Goal: Communication & Community: Share content

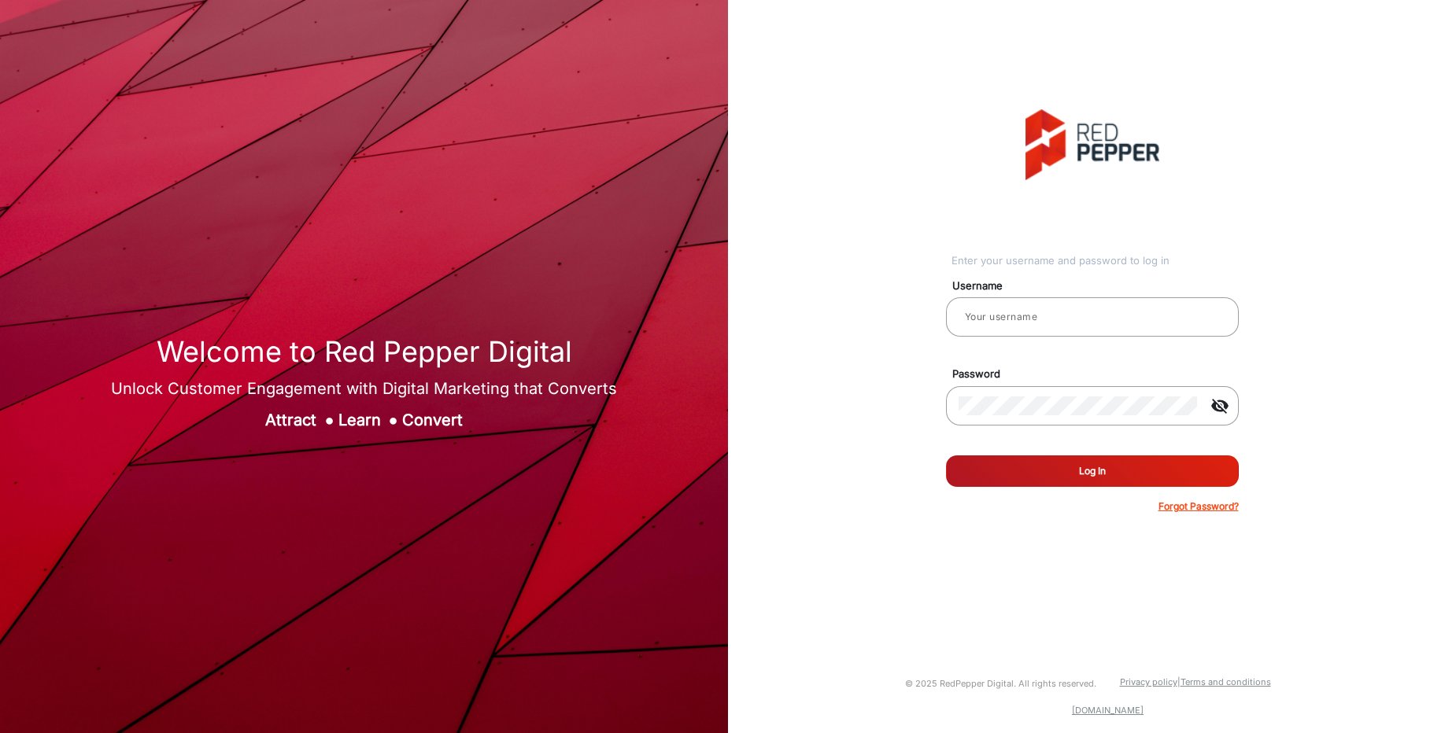
type input "[PERSON_NAME]"
click at [1099, 466] on button "Log In" at bounding box center [1092, 471] width 293 height 31
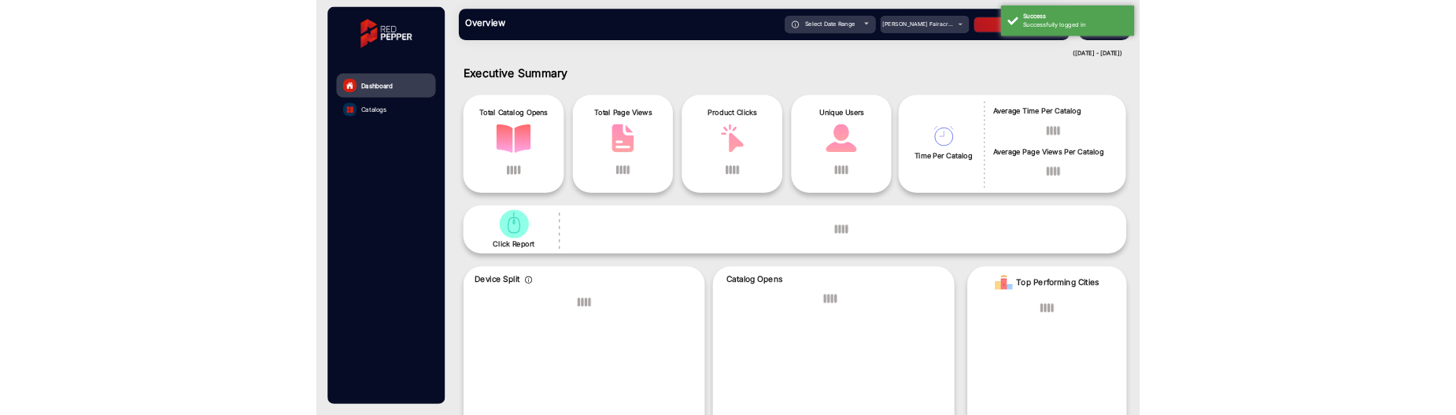
scroll to position [12, 0]
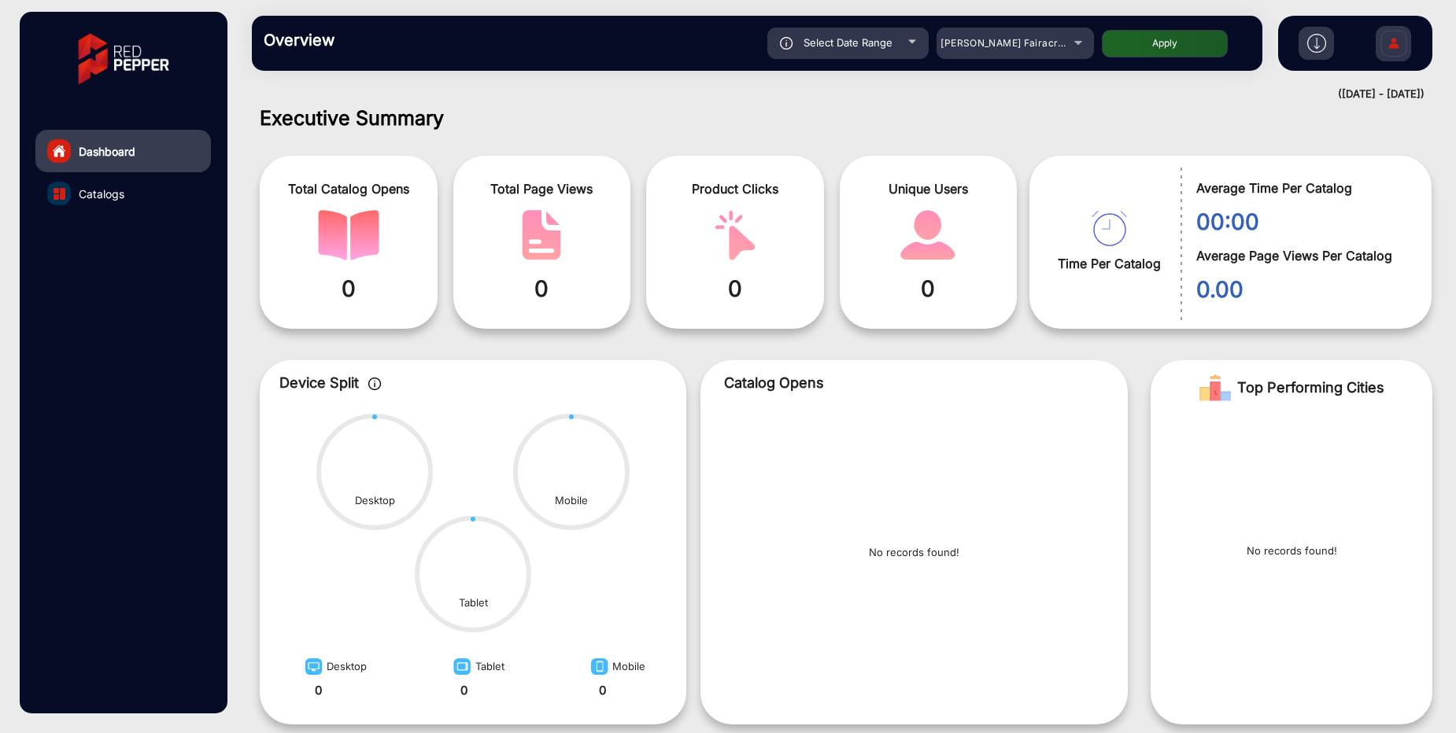
click at [1319, 49] on img at bounding box center [1316, 43] width 19 height 19
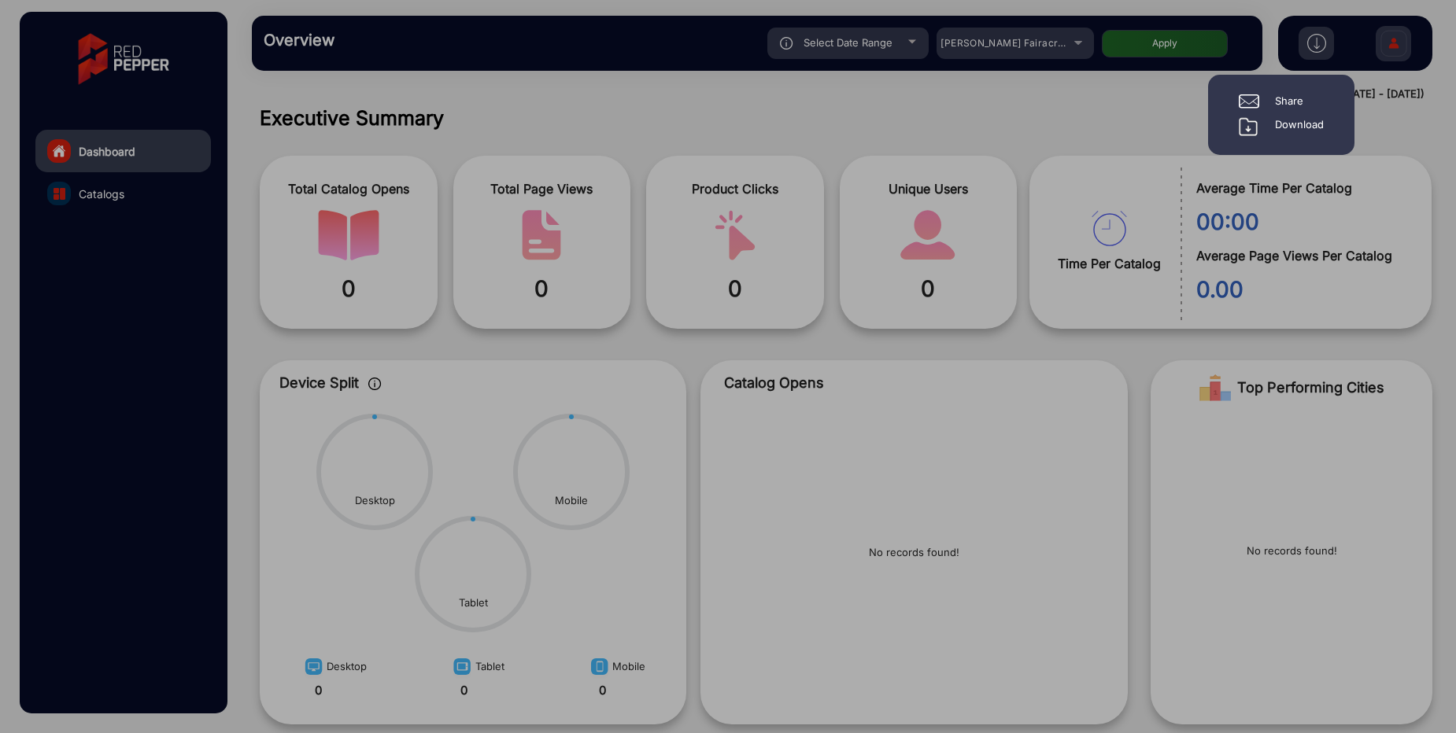
click at [1298, 103] on div "Share" at bounding box center [1289, 102] width 28 height 16
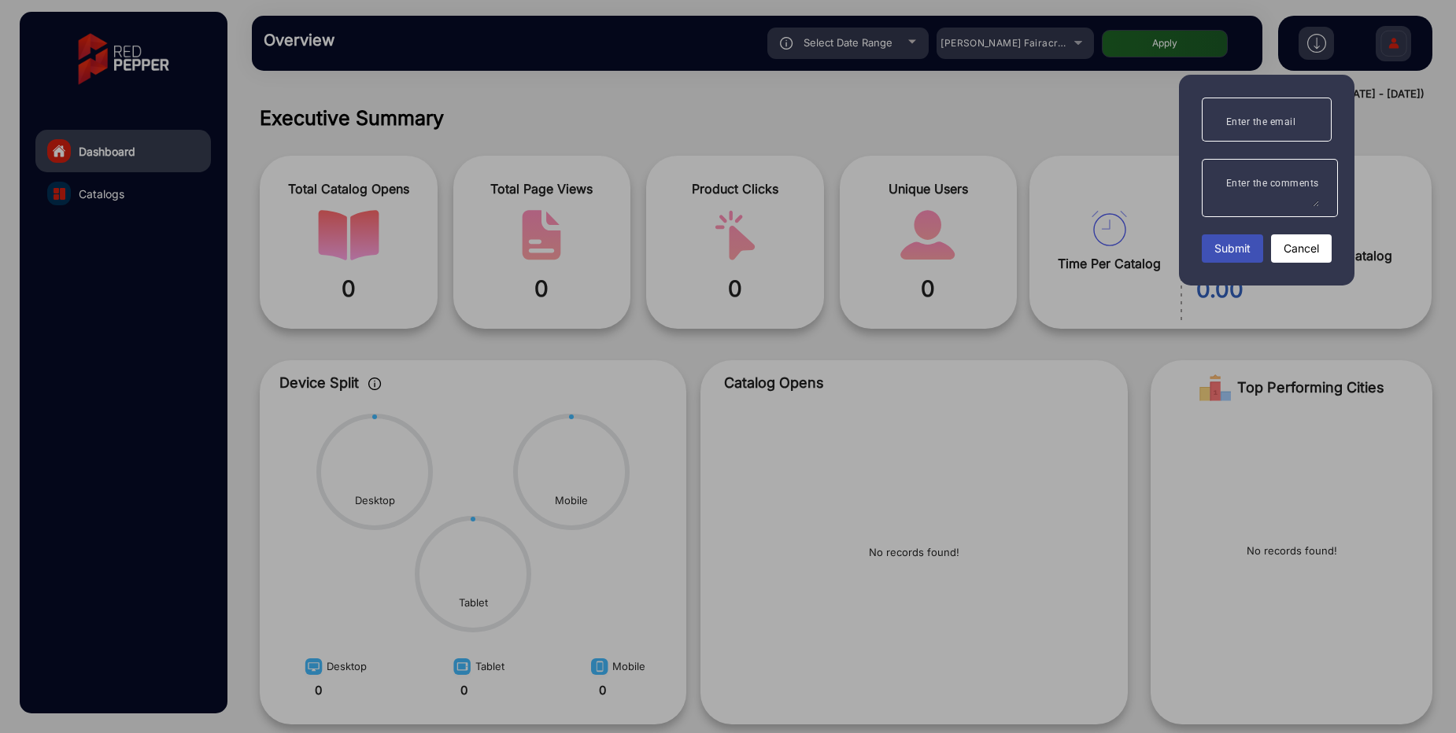
click at [1255, 123] on mat-label "Enter the email" at bounding box center [1261, 121] width 70 height 11
click at [1255, 123] on input "Enter the email" at bounding box center [1266, 119] width 105 height 19
type input "asdf"
click at [1231, 250] on span "Submit" at bounding box center [1232, 248] width 36 height 17
click at [881, 91] on div at bounding box center [728, 366] width 1456 height 733
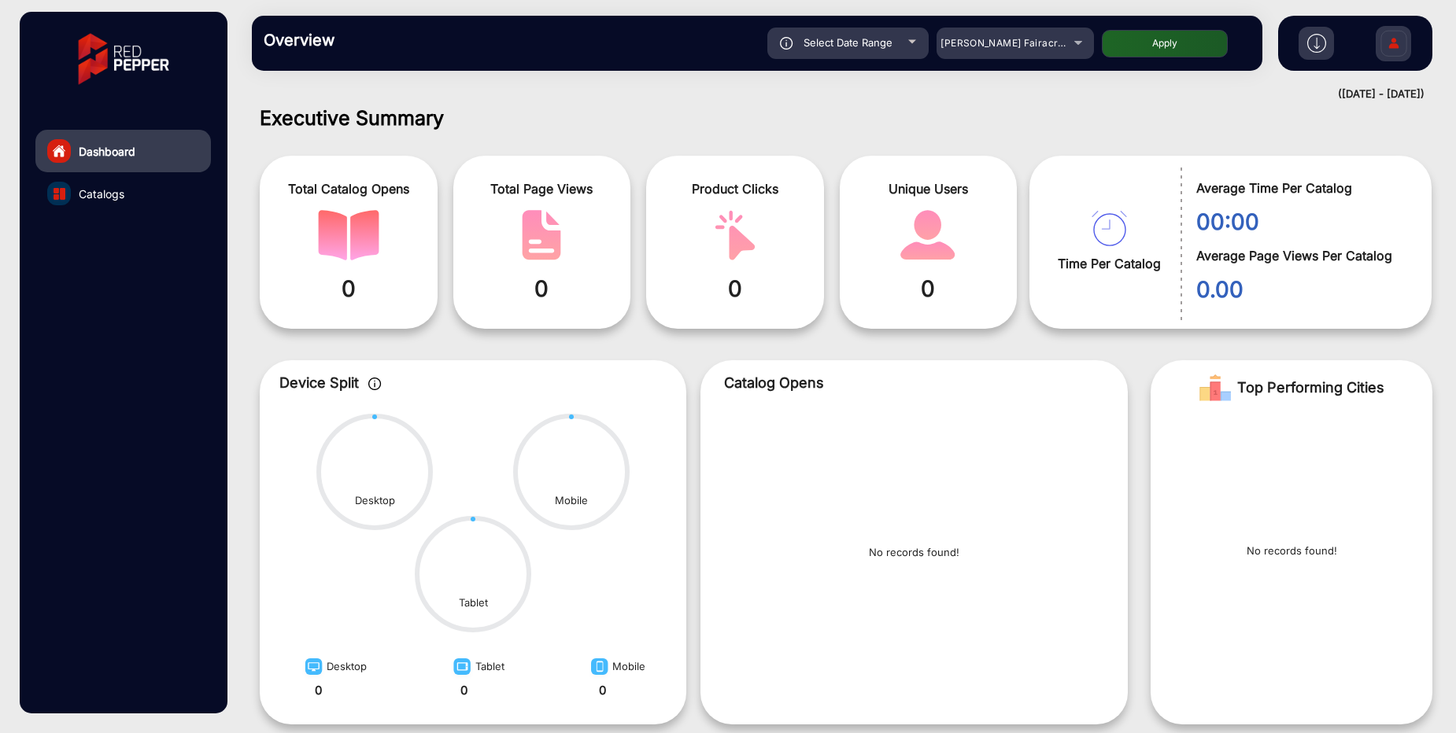
click at [1312, 44] on img at bounding box center [1316, 43] width 19 height 19
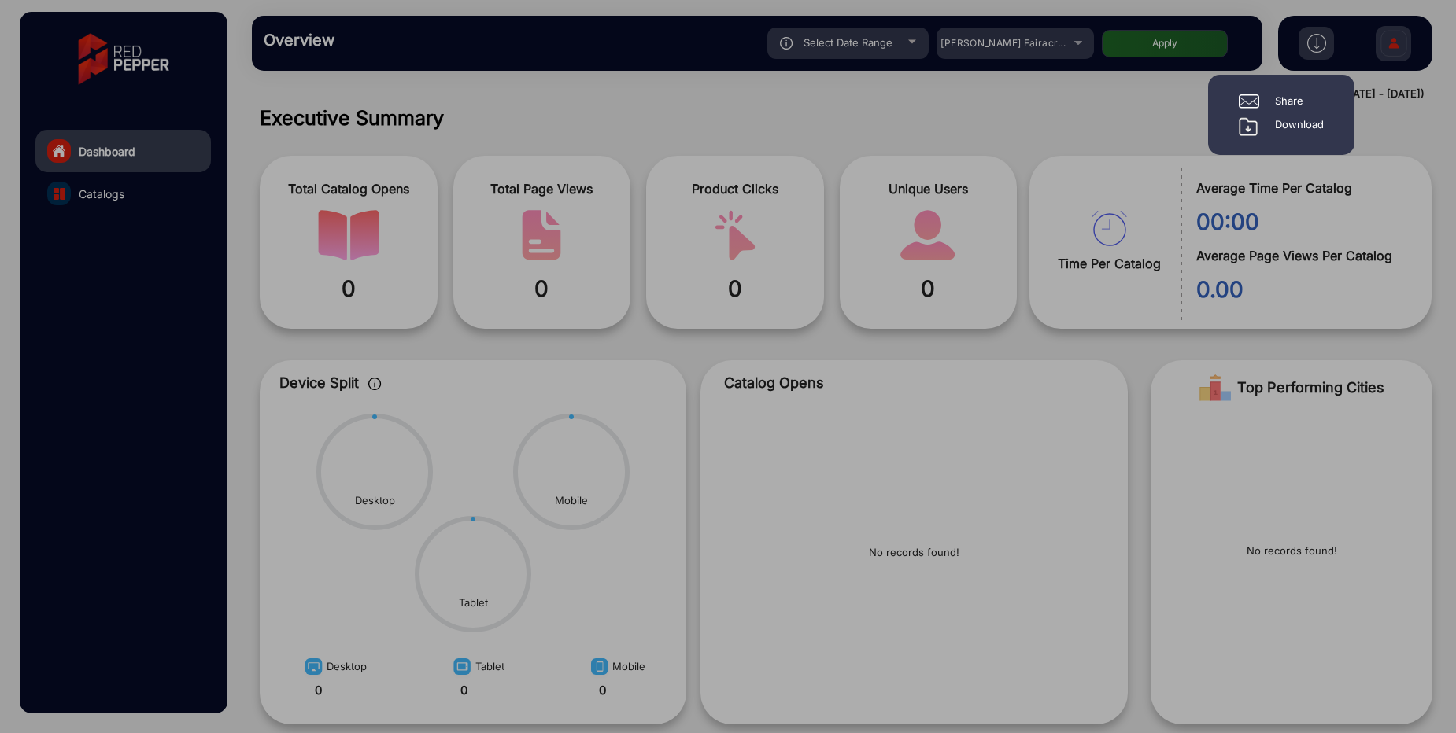
click at [1294, 98] on div "Share" at bounding box center [1289, 102] width 28 height 16
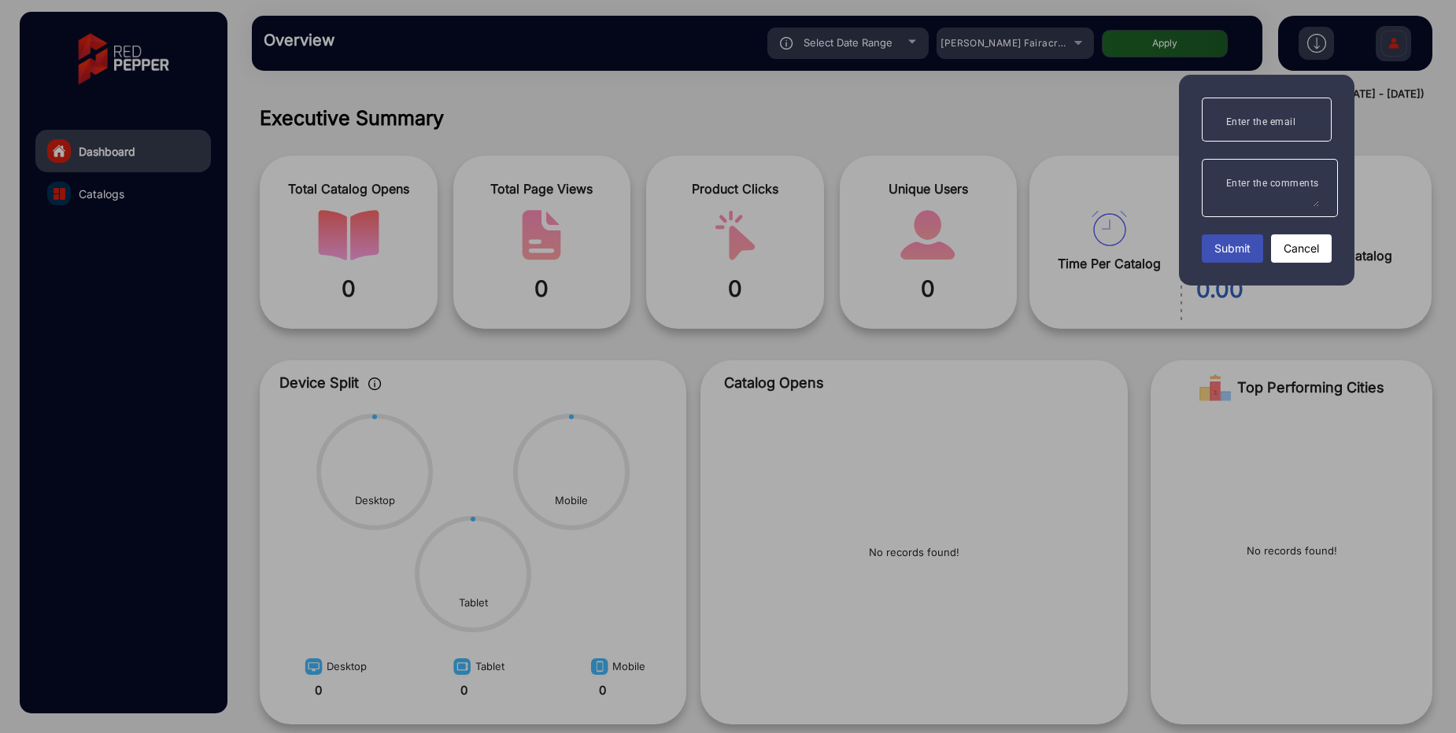
click at [1248, 120] on mat-label "Enter the email" at bounding box center [1261, 121] width 70 height 11
click at [1248, 120] on input "Enter the email" at bounding box center [1266, 119] width 105 height 19
click at [1236, 242] on span "Submit" at bounding box center [1232, 248] width 36 height 17
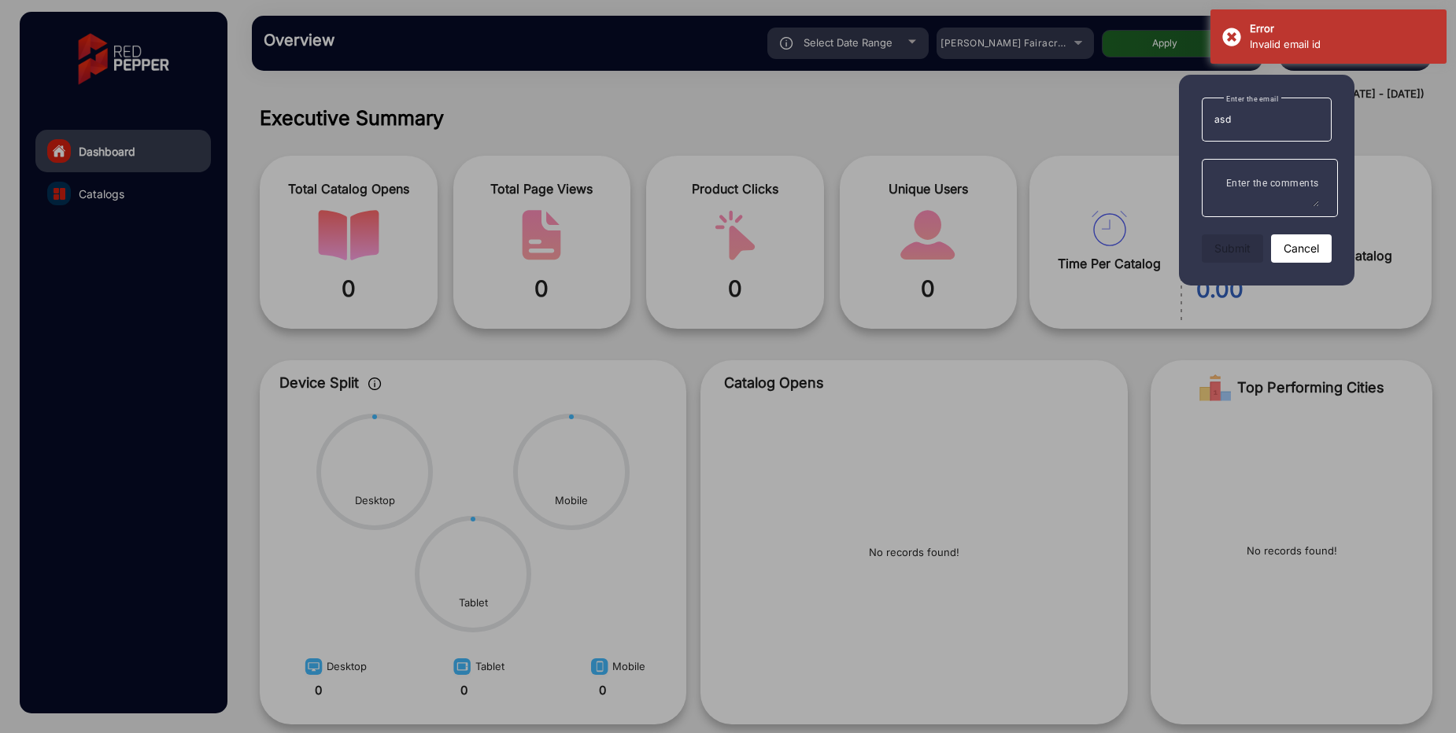
click at [1334, 142] on div "Enter the email asd Enter the comments Submit Cancel" at bounding box center [1266, 180] width 175 height 211
click at [1280, 121] on input "asd" at bounding box center [1266, 119] width 105 height 19
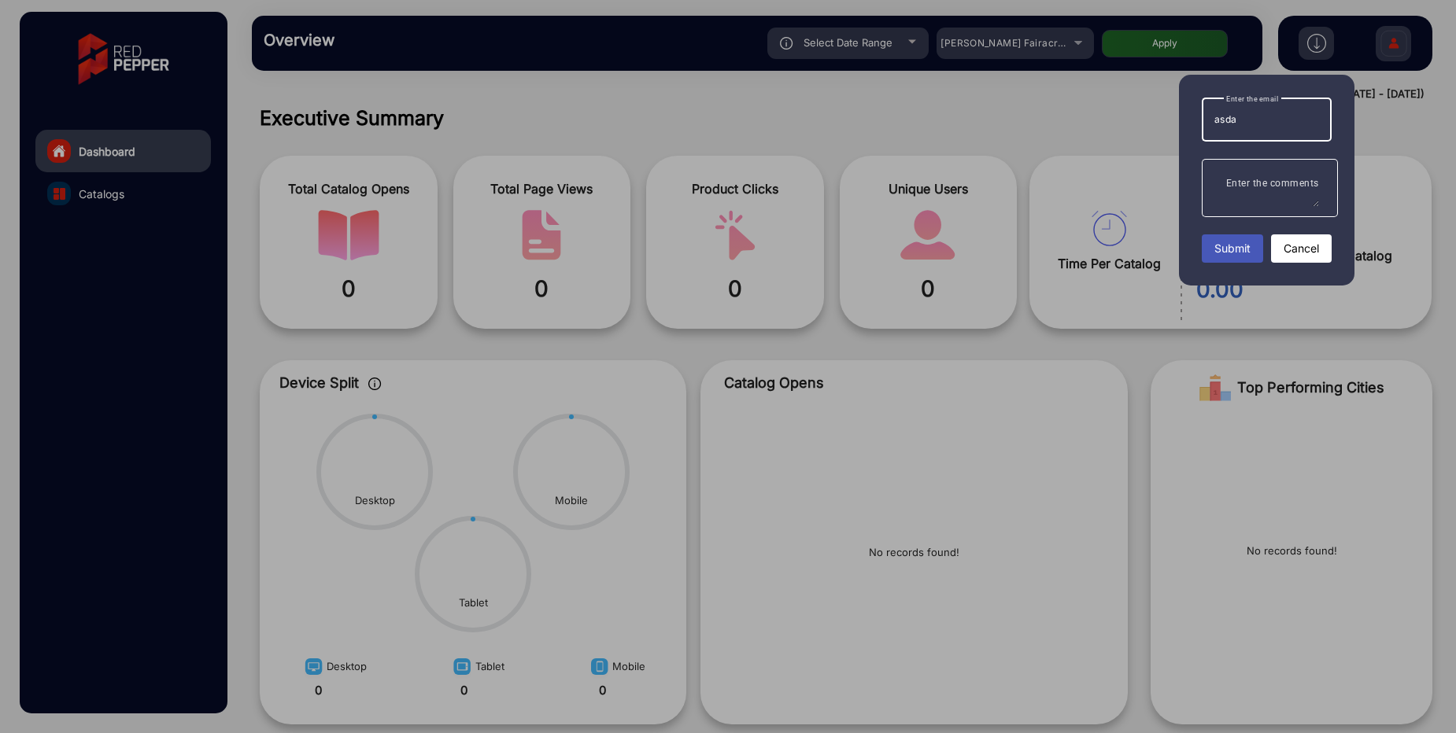
click at [1237, 245] on span "Submit" at bounding box center [1232, 248] width 36 height 17
click at [1243, 114] on input "asda" at bounding box center [1266, 119] width 105 height 19
type input "asdaz"
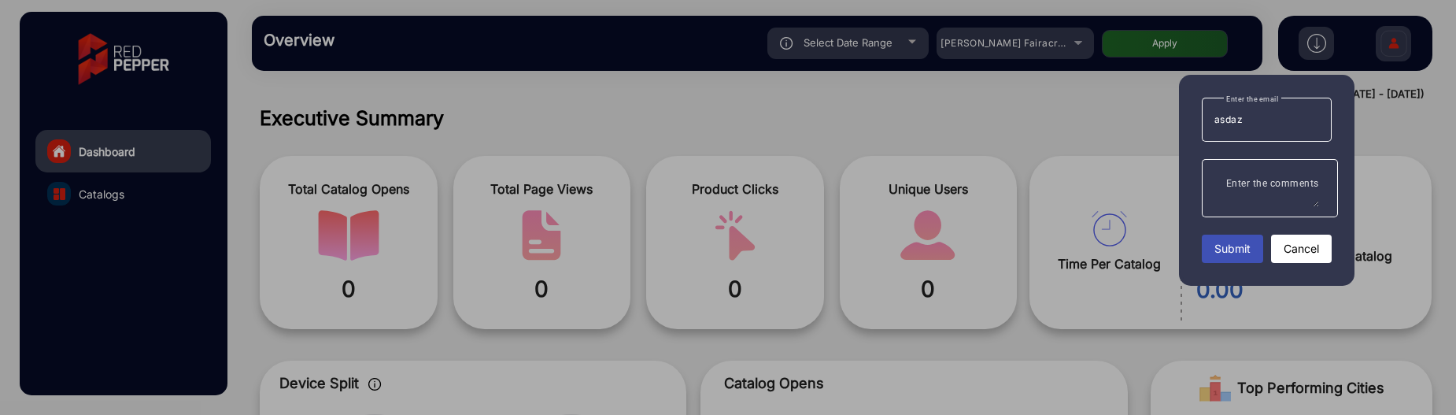
click at [1116, 130] on div at bounding box center [728, 207] width 1456 height 415
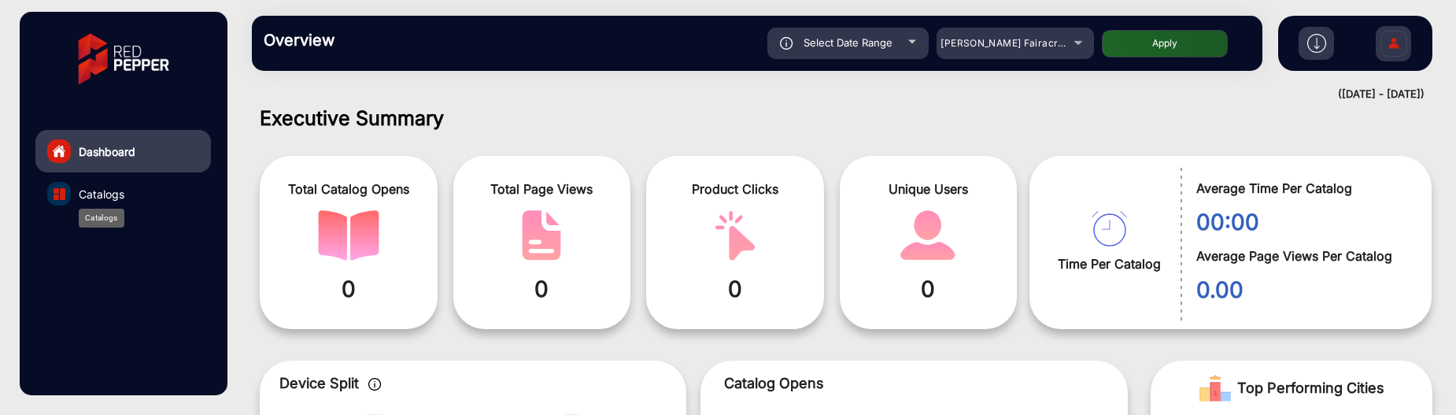
click at [79, 191] on span "Catalogs" at bounding box center [102, 194] width 46 height 17
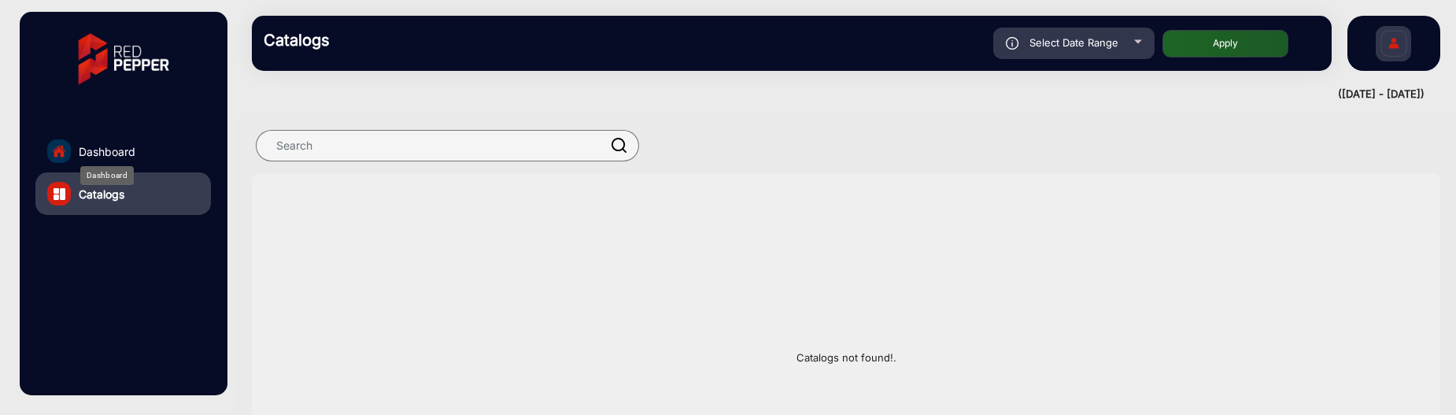
click at [92, 159] on span "Dashboard" at bounding box center [107, 151] width 57 height 17
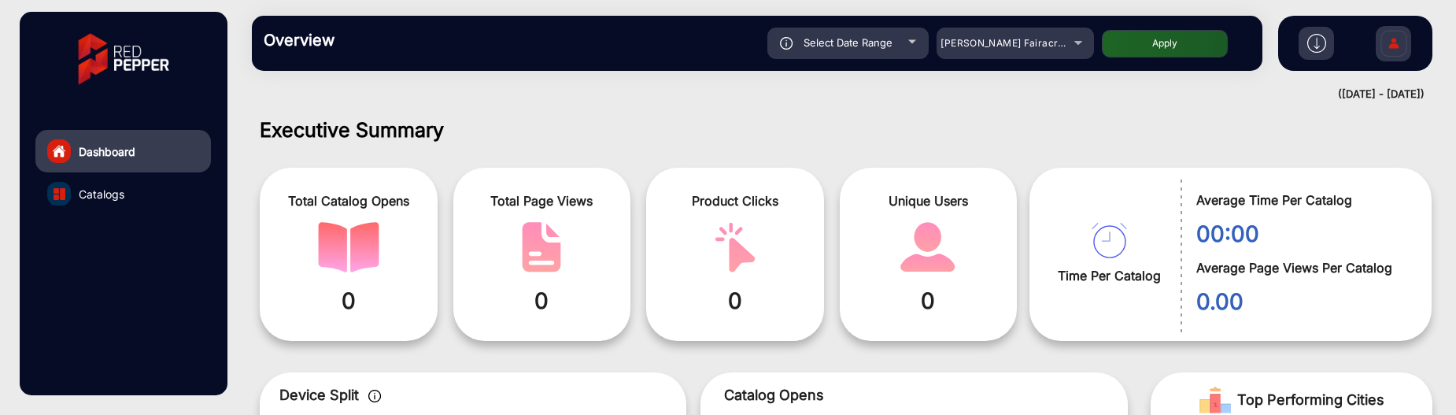
scroll to position [12, 0]
